Goal: Find specific page/section: Find specific page/section

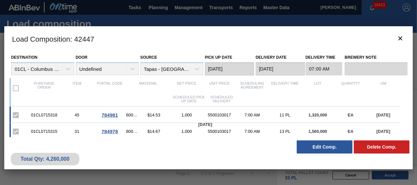
scroll to position [109, 0]
click at [401, 38] on icon "botão de ícone" at bounding box center [400, 38] width 4 height 4
